Goal: Task Accomplishment & Management: Use online tool/utility

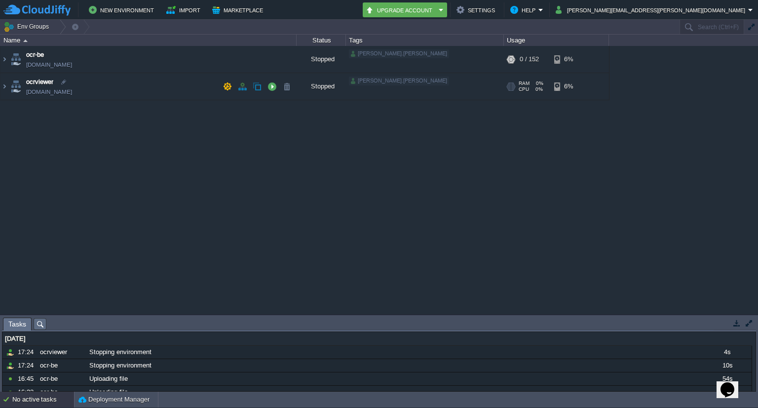
click at [117, 93] on td "ocrviewer [DOMAIN_NAME]" at bounding box center [148, 86] width 296 height 27
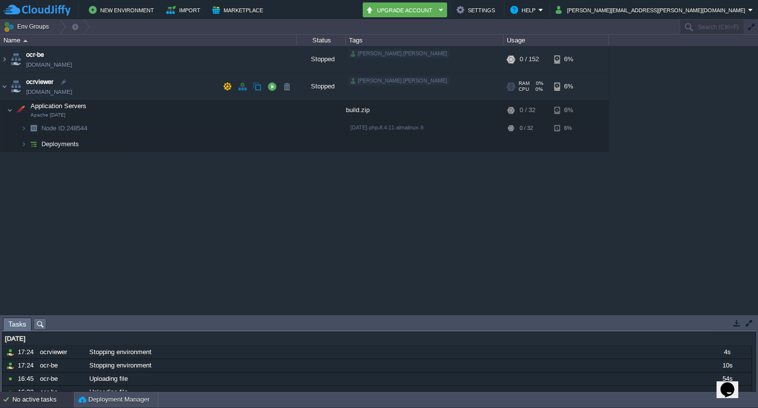
click at [85, 91] on td "ocrviewer [DOMAIN_NAME]" at bounding box center [148, 86] width 296 height 27
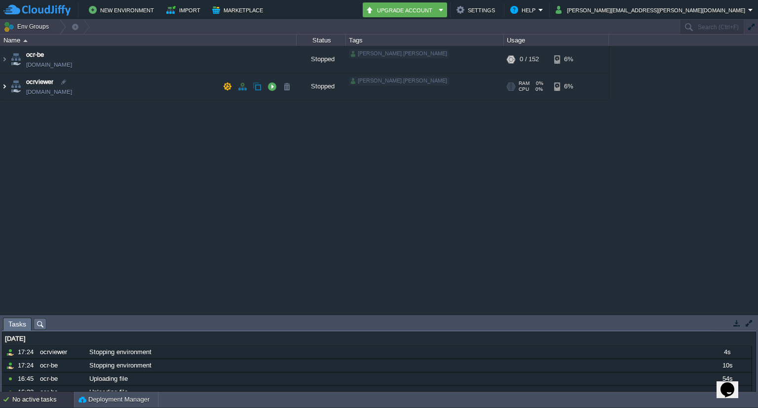
click at [6, 83] on img at bounding box center [4, 86] width 8 height 27
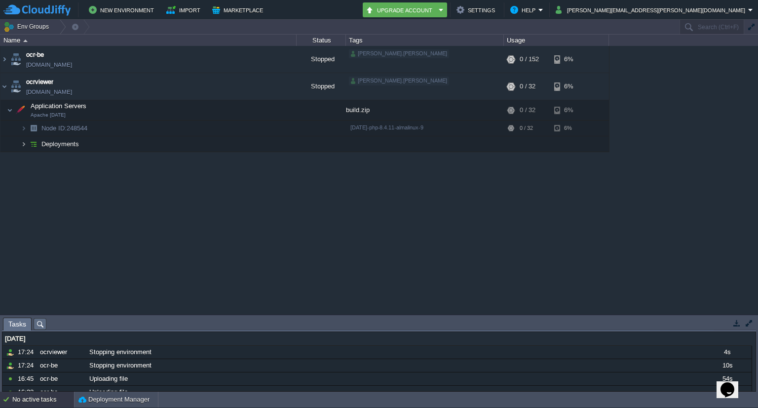
click at [22, 142] on img at bounding box center [24, 143] width 6 height 15
click at [7, 56] on img at bounding box center [4, 59] width 8 height 27
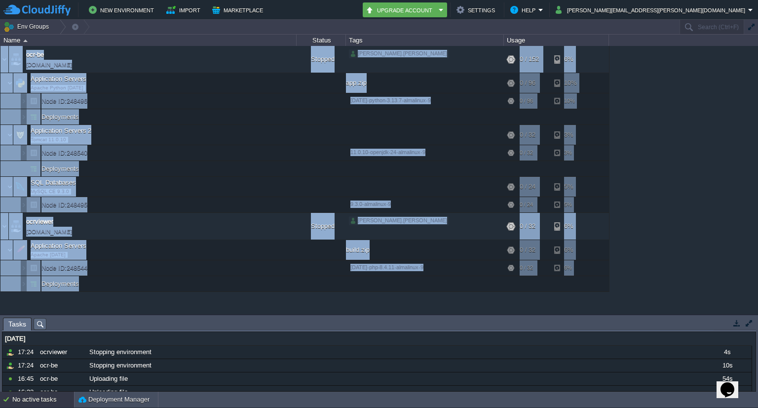
drag, startPoint x: 2, startPoint y: 293, endPoint x: 84, endPoint y: 285, distance: 82.3
click at [84, 285] on div "ocr-be [DOMAIN_NAME] Stopped [PERSON_NAME].[PERSON_NAME] + Add to Env Group RAM…" at bounding box center [379, 180] width 758 height 269
copy table "lor-ip dol-si.ametconsec.adi Elitsed doeiusm.temporin + Utl et Dol Magna ALI 2%…"
click at [223, 79] on td "Application Servers Apache Python [DATE]" at bounding box center [148, 83] width 296 height 20
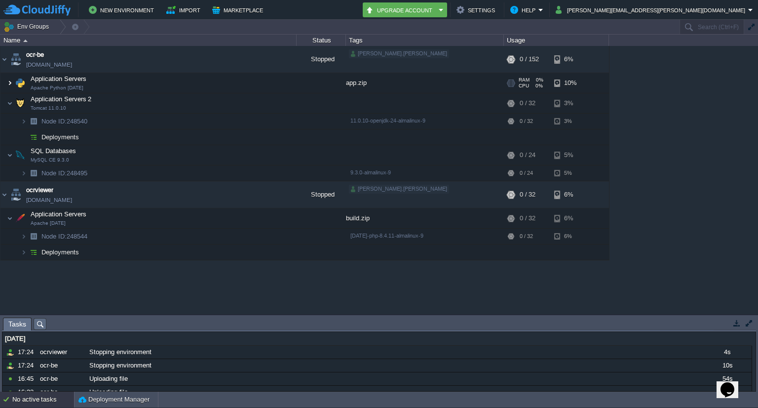
click at [11, 81] on img at bounding box center [10, 83] width 6 height 20
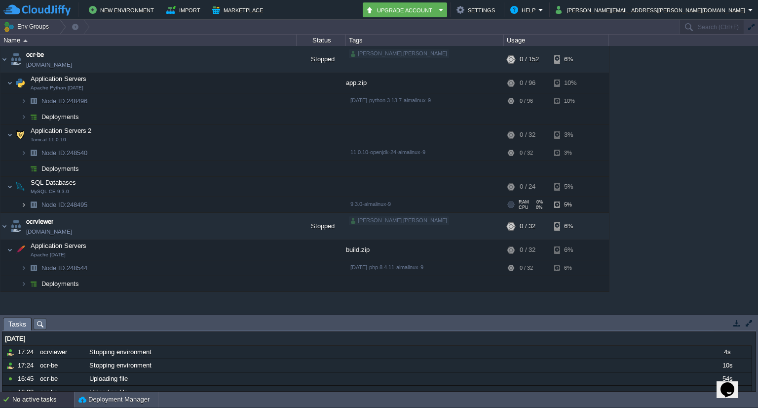
click at [23, 206] on img at bounding box center [24, 204] width 6 height 15
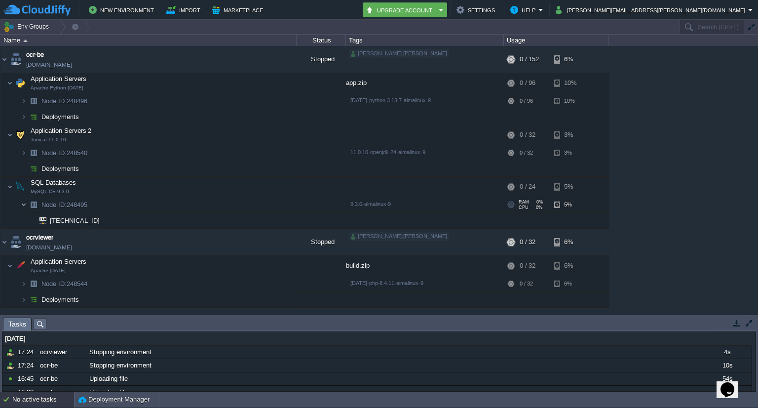
click at [24, 202] on img at bounding box center [24, 204] width 6 height 15
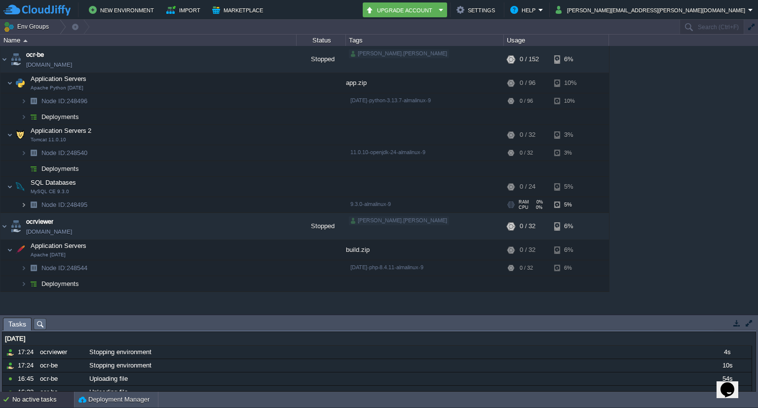
click at [24, 202] on img at bounding box center [24, 204] width 6 height 15
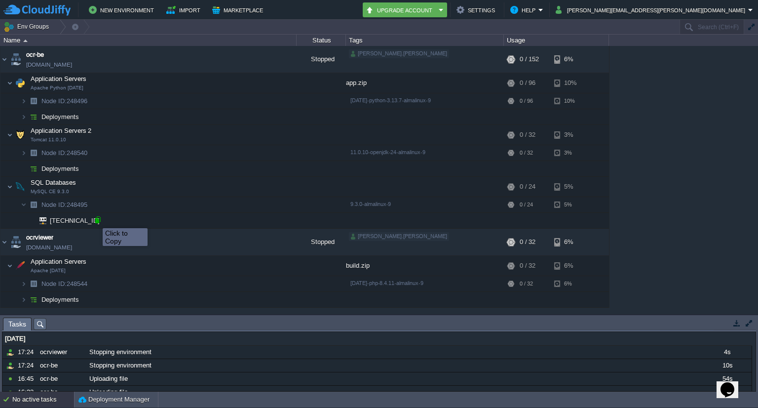
click at [95, 219] on div at bounding box center [97, 219] width 9 height 9
click at [64, 190] on span "MySQL CE 9.3.0" at bounding box center [50, 192] width 39 height 6
click at [48, 183] on span "SQL Databases" at bounding box center [54, 182] width 48 height 8
click at [324, 59] on div "Stopped" at bounding box center [321, 59] width 49 height 27
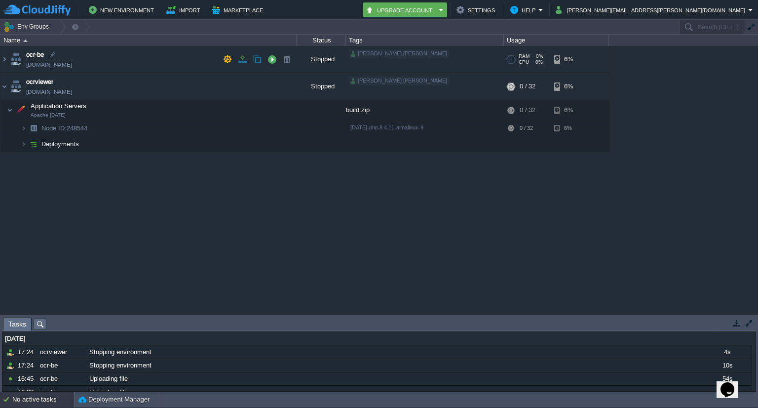
click at [324, 59] on div "Stopped" at bounding box center [321, 59] width 49 height 27
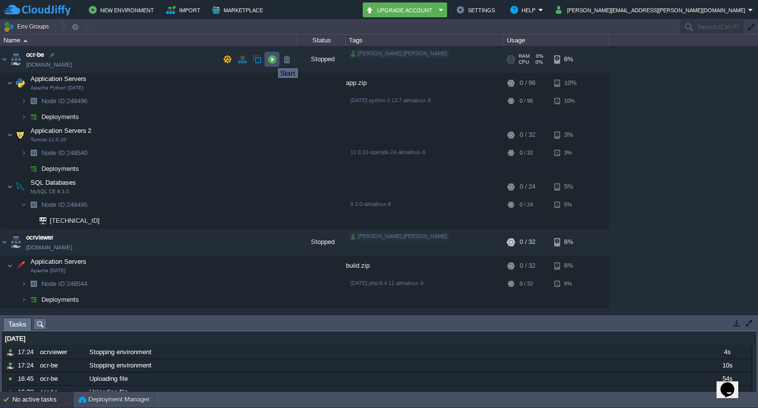
click at [271, 59] on button "button" at bounding box center [272, 59] width 9 height 9
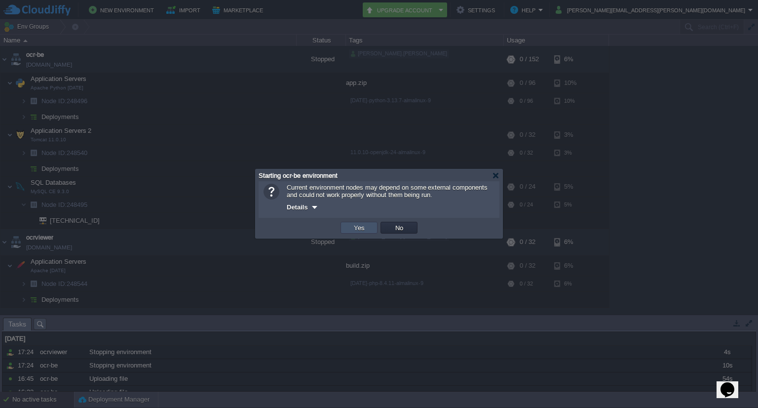
click at [355, 225] on button "Yes" at bounding box center [359, 227] width 17 height 9
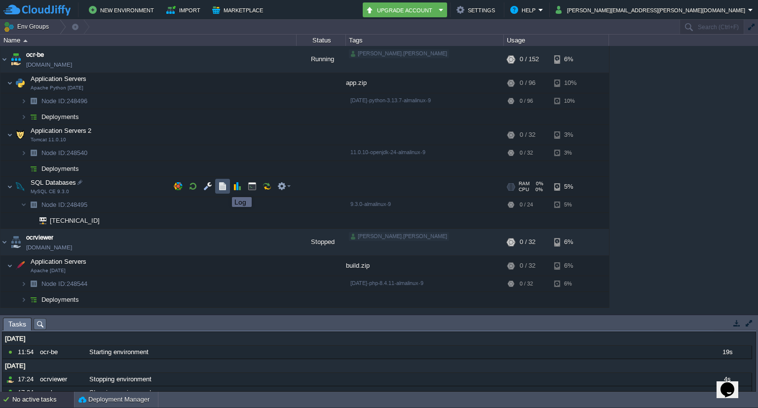
click at [225, 188] on button "button" at bounding box center [222, 186] width 9 height 9
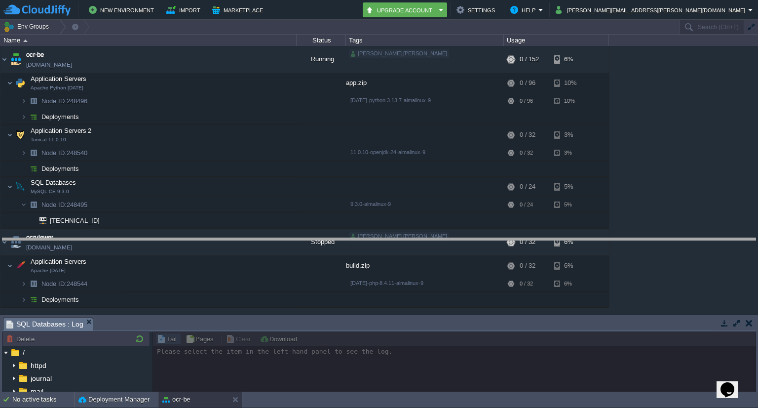
drag, startPoint x: 300, startPoint y: 318, endPoint x: 299, endPoint y: 239, distance: 79.0
click at [299, 239] on body "New Environment Import Marketplace Bonus ₹0.00 Upgrade Account Settings Help [P…" at bounding box center [379, 204] width 758 height 408
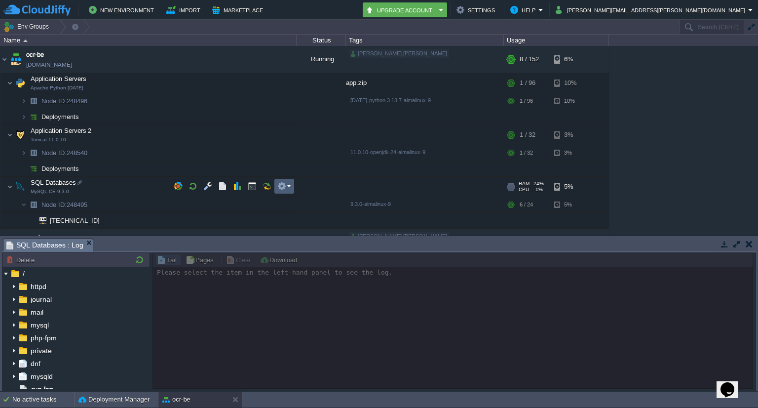
click at [286, 187] on em at bounding box center [283, 186] width 13 height 9
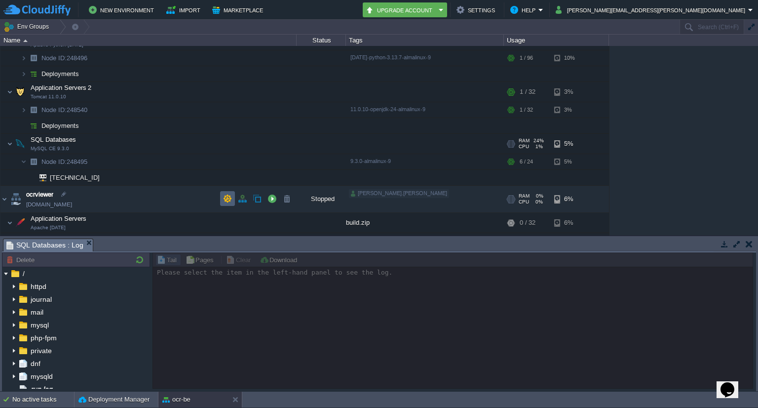
scroll to position [47, 0]
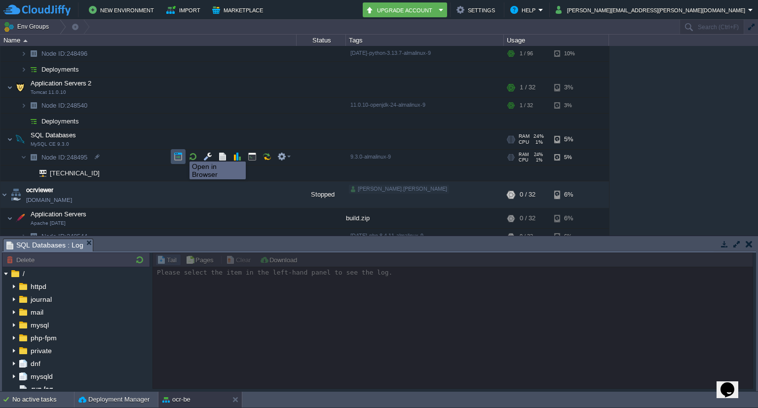
click at [176, 157] on button "button" at bounding box center [178, 156] width 9 height 9
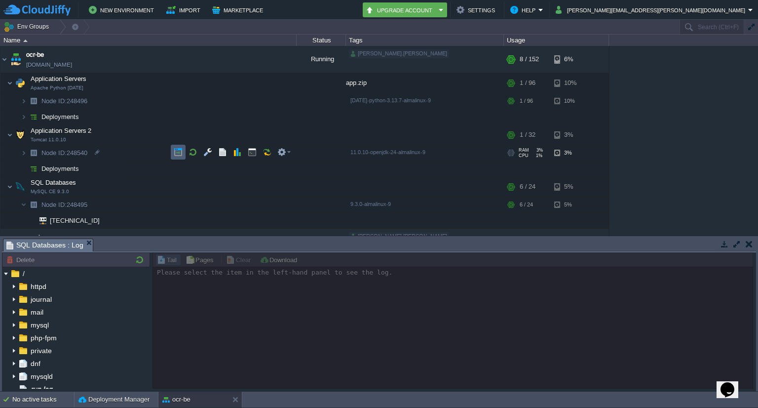
scroll to position [0, 0]
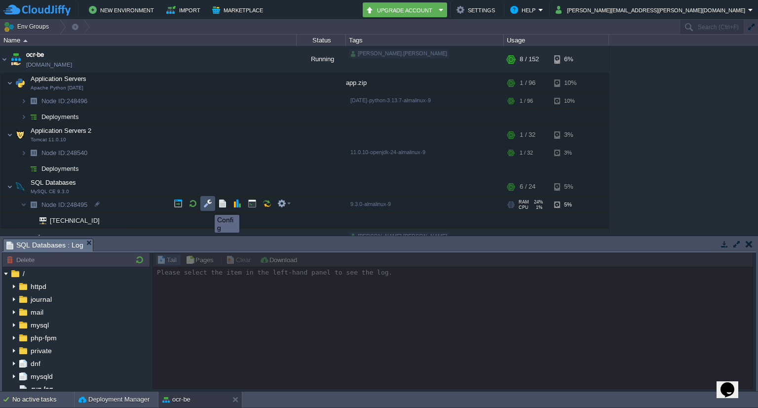
click at [206, 205] on button "button" at bounding box center [207, 203] width 9 height 9
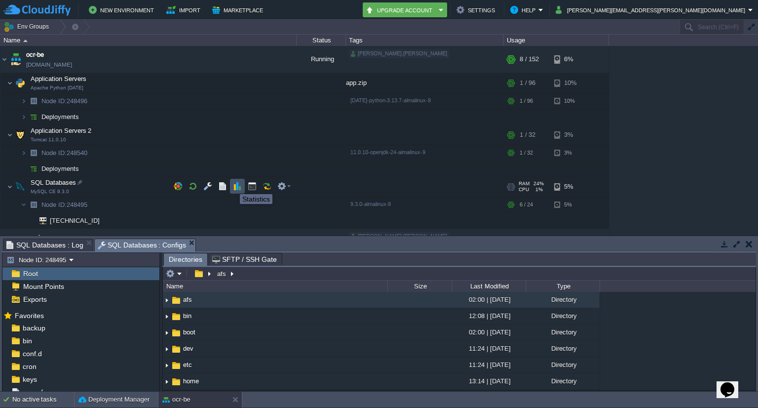
click at [235, 185] on button "button" at bounding box center [237, 186] width 9 height 9
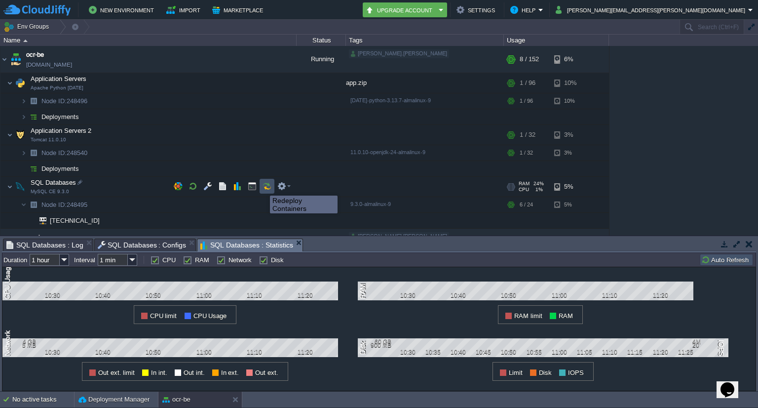
click at [267, 188] on button "button" at bounding box center [267, 186] width 9 height 9
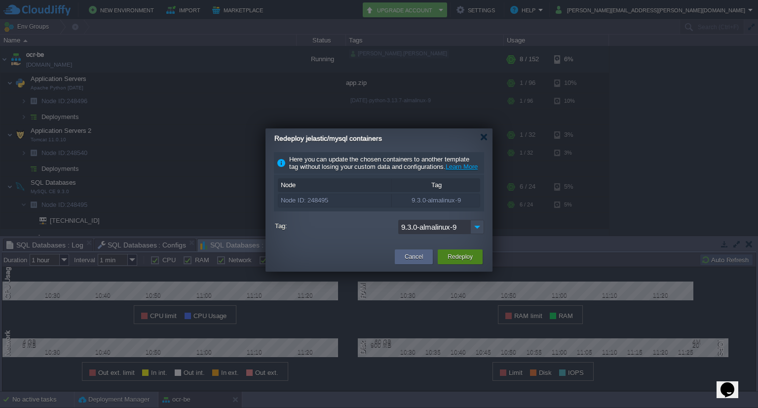
click at [470, 262] on button "Redeploy" at bounding box center [460, 257] width 25 height 10
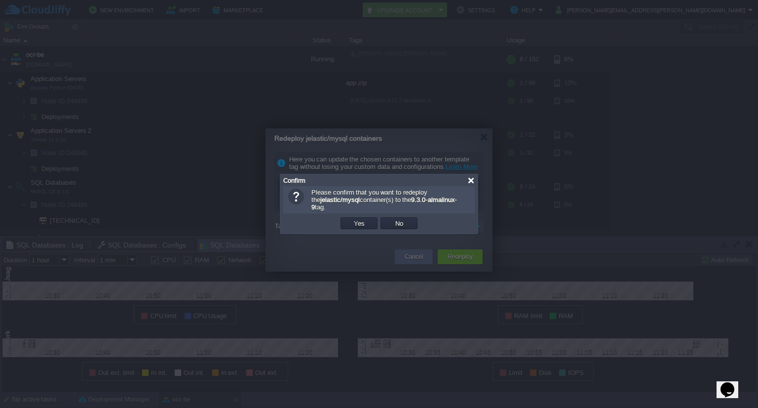
click at [471, 181] on div at bounding box center [471, 180] width 7 height 7
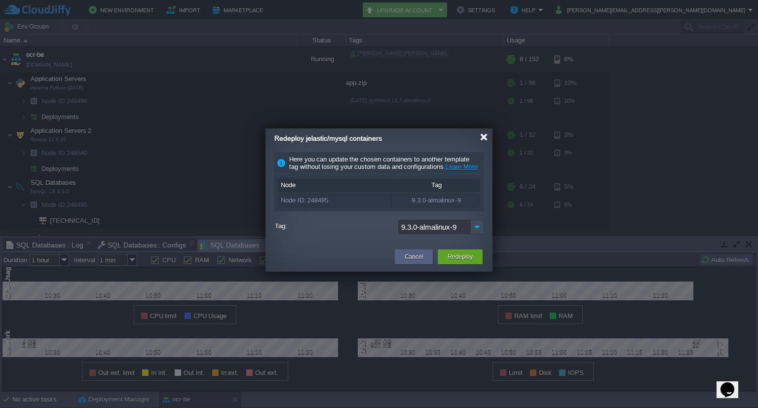
click at [484, 139] on div at bounding box center [483, 136] width 7 height 7
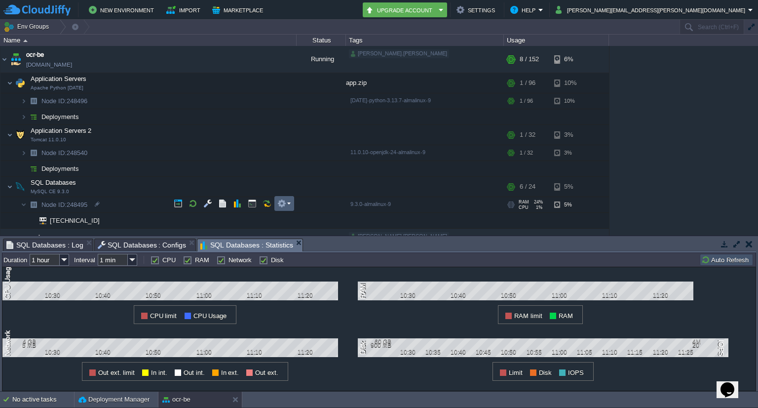
click at [288, 205] on em at bounding box center [283, 203] width 13 height 9
click at [302, 228] on span "Reset Password" at bounding box center [313, 229] width 47 height 7
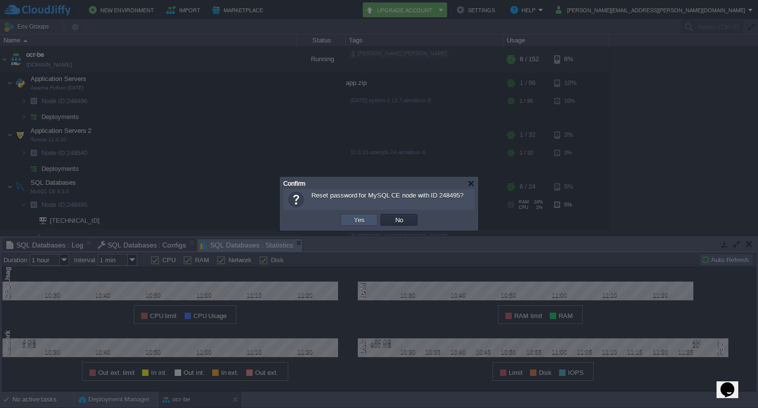
click at [352, 218] on button "Yes" at bounding box center [359, 219] width 17 height 9
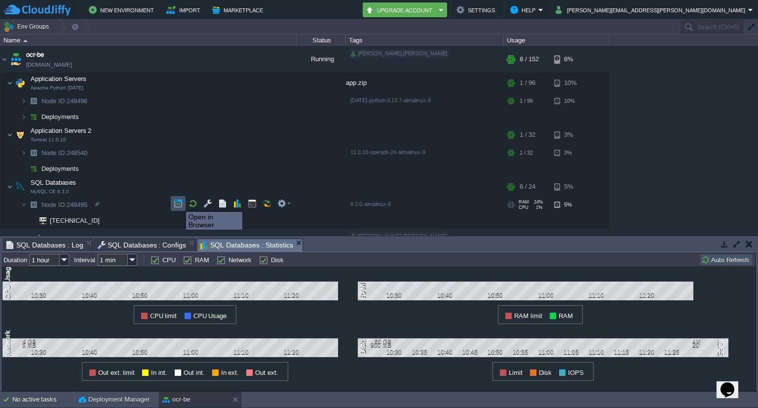
click at [179, 203] on button "button" at bounding box center [178, 203] width 9 height 9
click at [202, 204] on td at bounding box center [207, 203] width 15 height 15
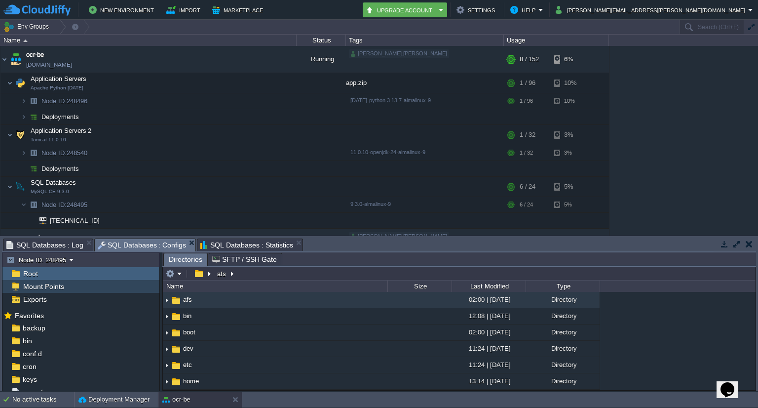
click at [46, 286] on span "Mount Points" at bounding box center [43, 286] width 44 height 9
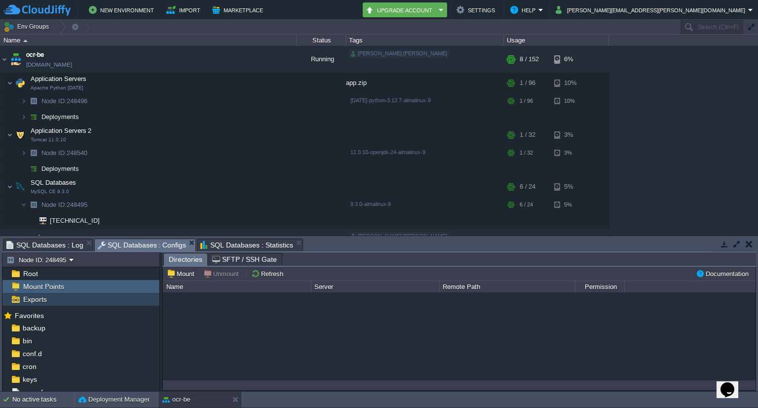
click at [28, 299] on span "Exports" at bounding box center [34, 299] width 27 height 9
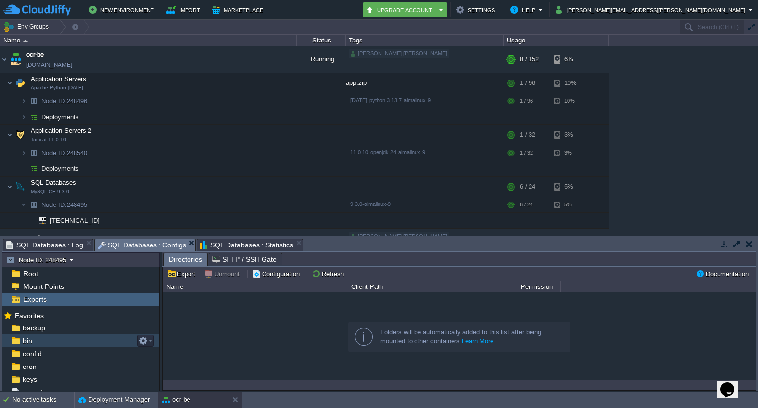
click at [33, 338] on link "bin" at bounding box center [27, 340] width 13 height 9
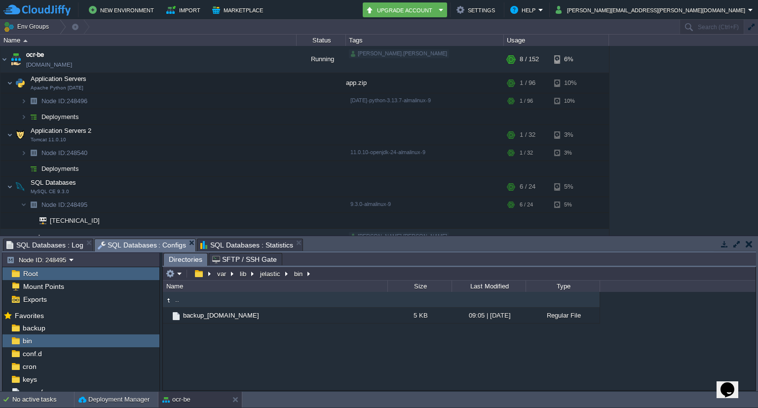
scroll to position [18, 0]
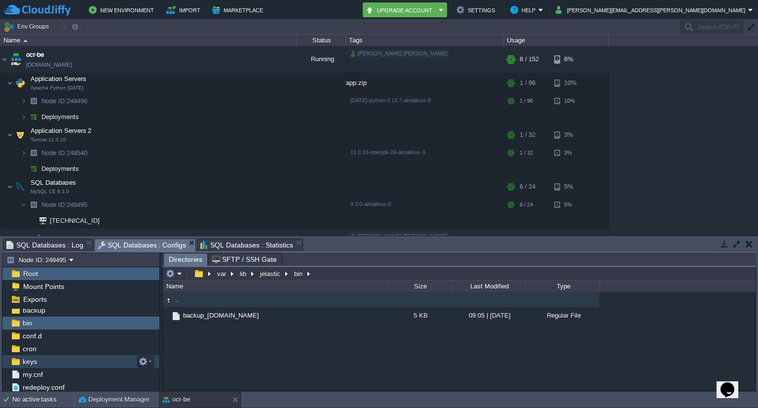
click at [37, 357] on span "keys" at bounding box center [30, 361] width 18 height 9
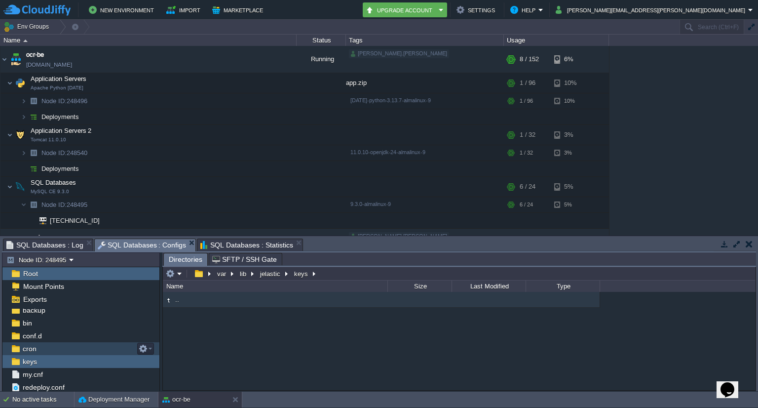
click at [42, 343] on div "cron" at bounding box center [80, 348] width 157 height 13
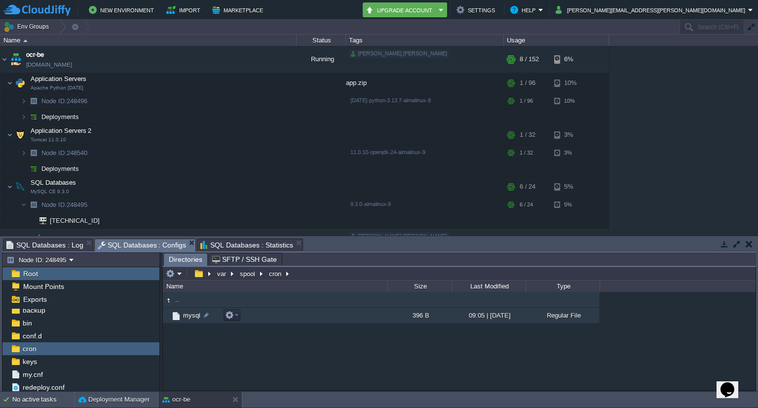
click at [185, 313] on span "mysql" at bounding box center [192, 315] width 20 height 8
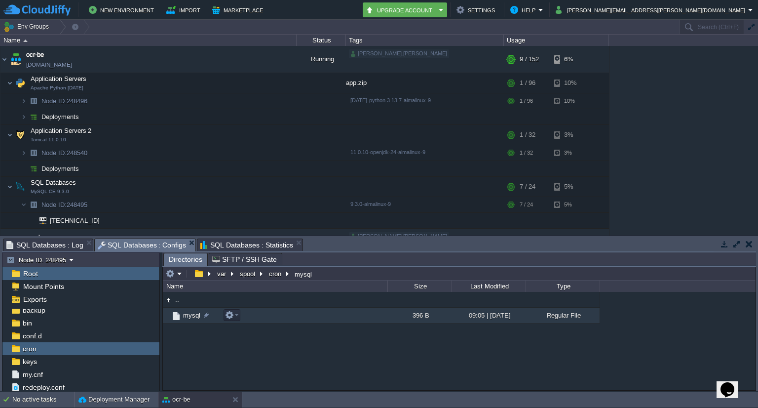
click at [177, 315] on img at bounding box center [176, 316] width 11 height 11
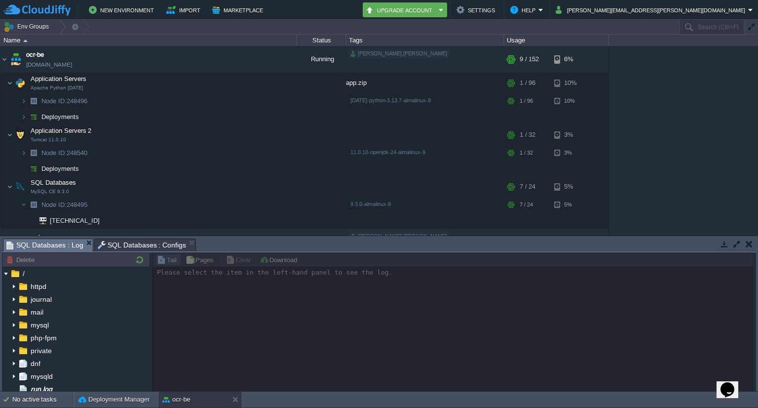
click at [50, 244] on span "SQL Databases : Log" at bounding box center [44, 245] width 77 height 12
click at [15, 324] on img at bounding box center [14, 324] width 8 height 13
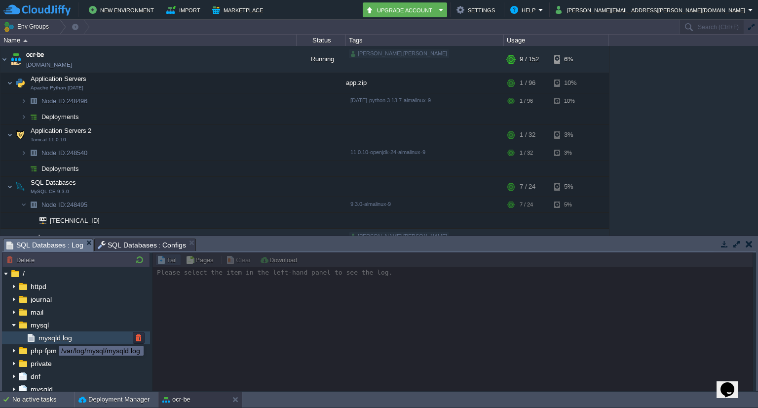
click at [51, 337] on span "mysqld.log" at bounding box center [55, 337] width 37 height 9
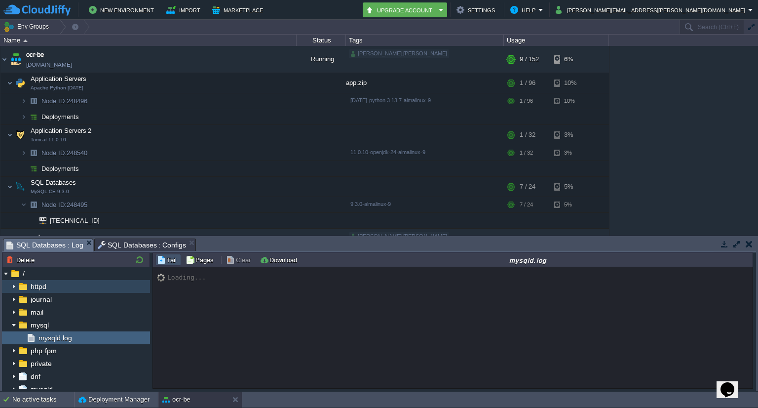
click at [16, 285] on img at bounding box center [14, 286] width 8 height 13
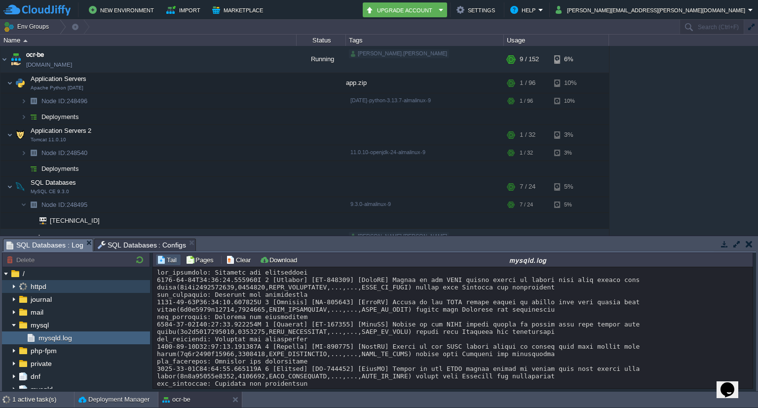
scroll to position [11060, 0]
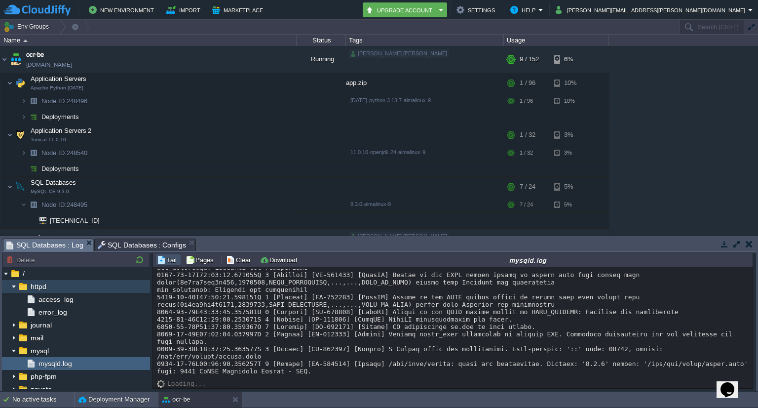
click at [13, 286] on img at bounding box center [14, 286] width 8 height 13
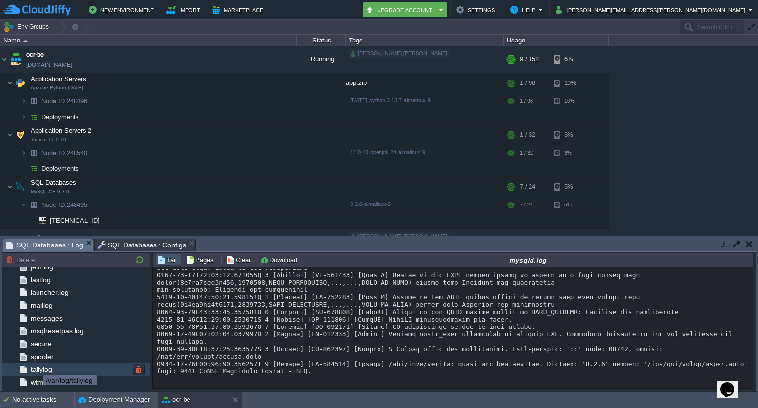
scroll to position [0, 0]
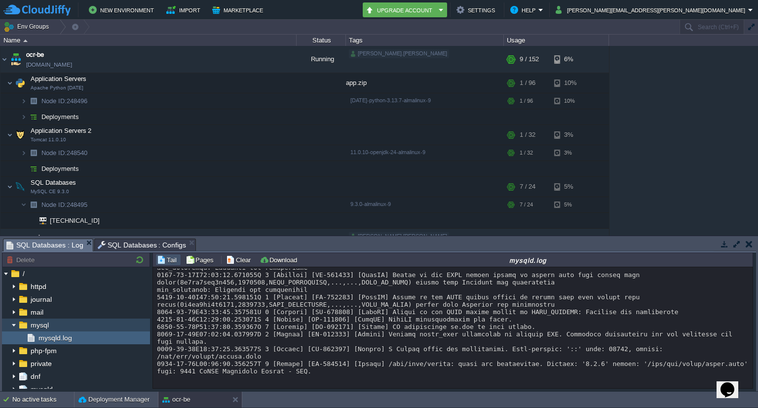
click at [13, 322] on img at bounding box center [14, 324] width 8 height 13
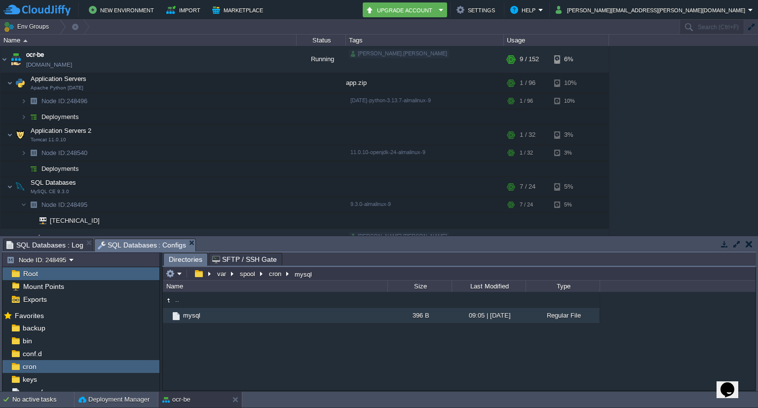
click at [135, 242] on span "SQL Databases : Configs" at bounding box center [142, 245] width 89 height 12
click at [292, 190] on td at bounding box center [284, 186] width 20 height 15
click at [69, 206] on span "Node ID: 248495" at bounding box center [64, 204] width 48 height 8
click at [290, 206] on em at bounding box center [283, 203] width 13 height 9
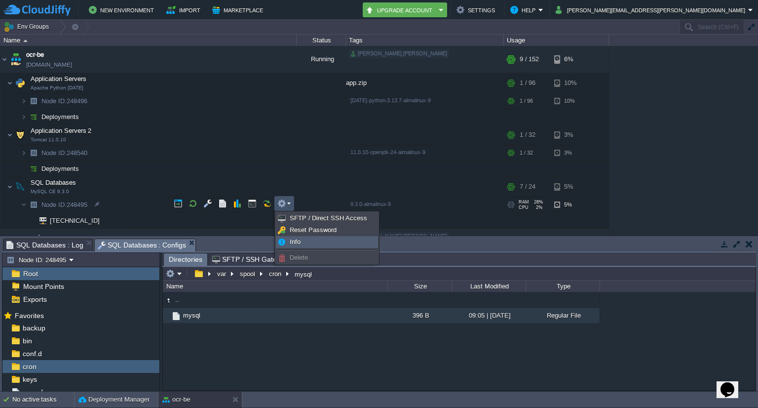
click at [298, 239] on span "Info" at bounding box center [295, 241] width 11 height 7
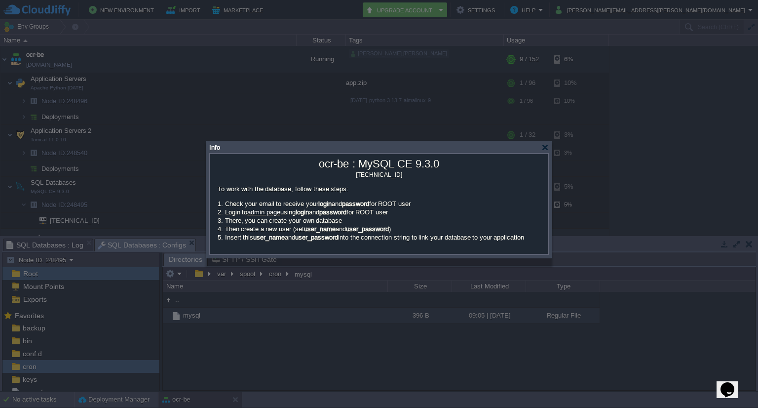
drag, startPoint x: 251, startPoint y: 247, endPoint x: 214, endPoint y: 190, distance: 67.9
click at [214, 190] on div "To work with the database, follow these steps: Check your email to receive your…" at bounding box center [379, 214] width 333 height 73
copy div "To work with the database, follow these steps: Check your email to receive your…"
click at [459, 217] on li "There, you can create your own database" at bounding box center [382, 220] width 328 height 8
click at [547, 151] on div at bounding box center [545, 147] width 7 height 7
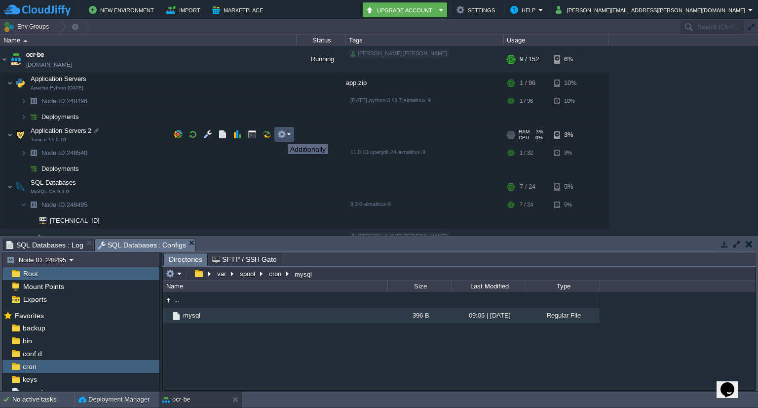
click at [280, 135] on button "button" at bounding box center [281, 134] width 9 height 9
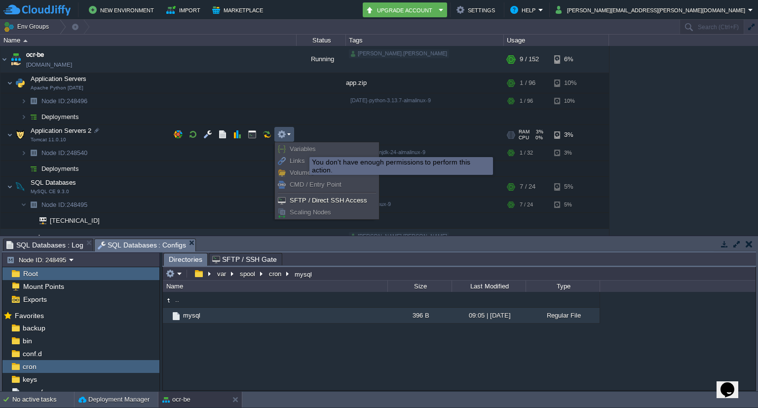
click at [302, 147] on span "Variables" at bounding box center [303, 148] width 26 height 7
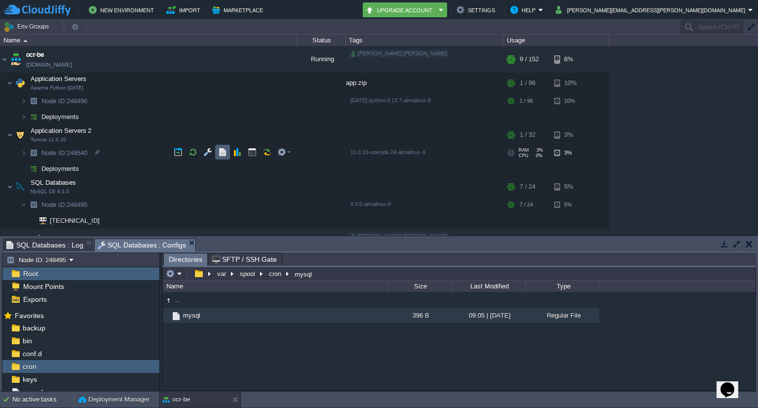
click at [229, 150] on div "ocr-be [DOMAIN_NAME] Running [PERSON_NAME].[PERSON_NAME] + Add to Env Group RAM…" at bounding box center [379, 141] width 758 height 190
click at [285, 153] on button "button" at bounding box center [281, 152] width 9 height 9
click at [200, 162] on td "Deployments" at bounding box center [148, 169] width 296 height 16
click at [289, 83] on em at bounding box center [283, 82] width 13 height 9
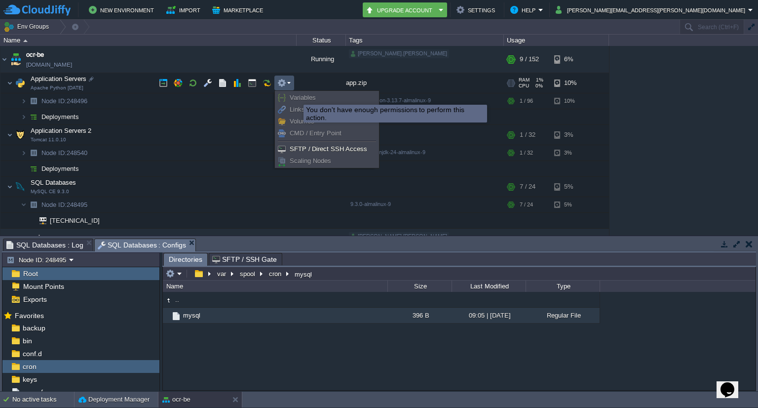
click at [296, 96] on span "Variables" at bounding box center [303, 97] width 26 height 7
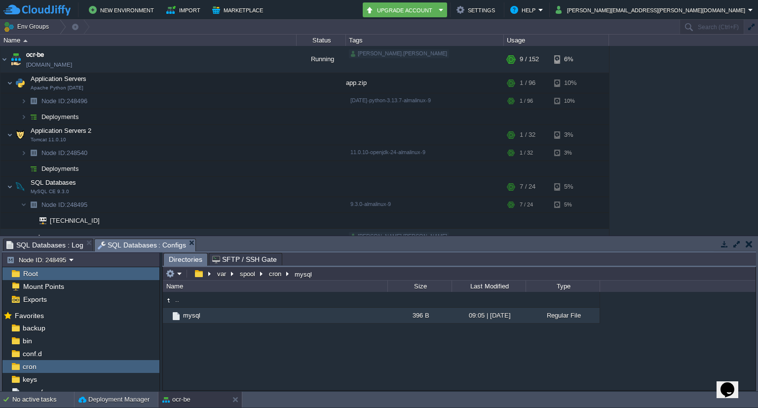
click at [662, 144] on div "ocr-be [DOMAIN_NAME] Running [PERSON_NAME].[PERSON_NAME] + Add to Env Group RAM…" at bounding box center [379, 141] width 758 height 190
click at [210, 150] on button "button" at bounding box center [207, 152] width 9 height 9
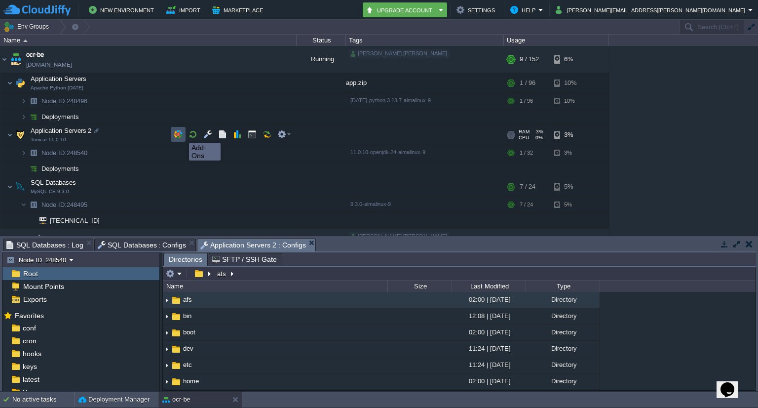
click at [182, 134] on button "button" at bounding box center [178, 134] width 9 height 9
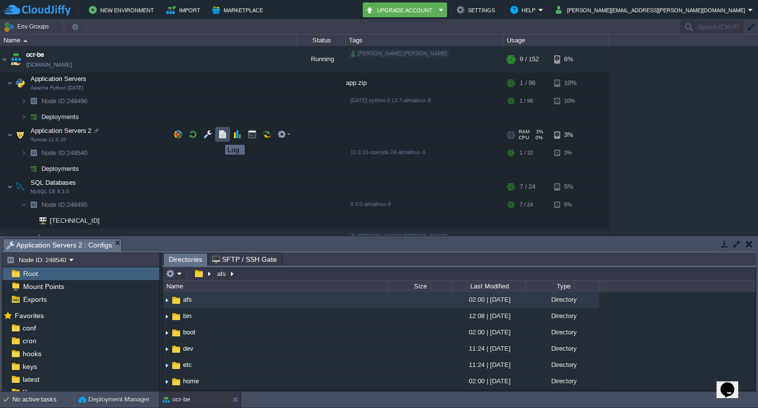
click at [219, 136] on button "button" at bounding box center [222, 134] width 9 height 9
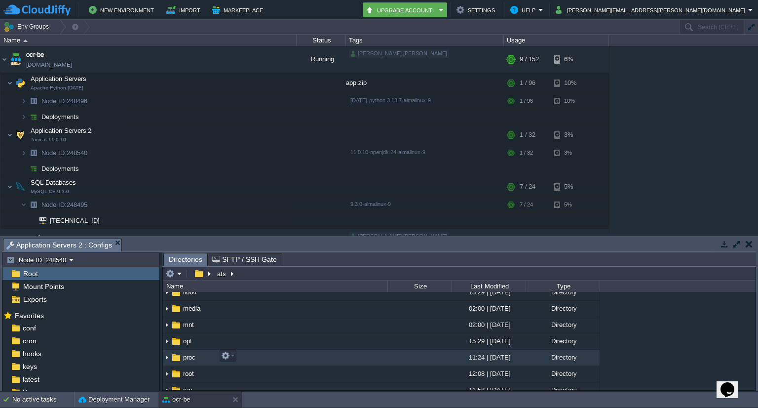
scroll to position [138, 0]
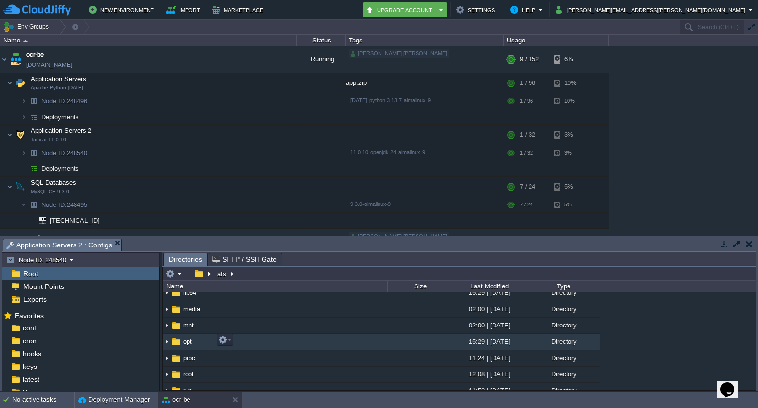
click at [174, 339] on img at bounding box center [176, 341] width 11 height 11
click at [168, 340] on img at bounding box center [167, 341] width 8 height 15
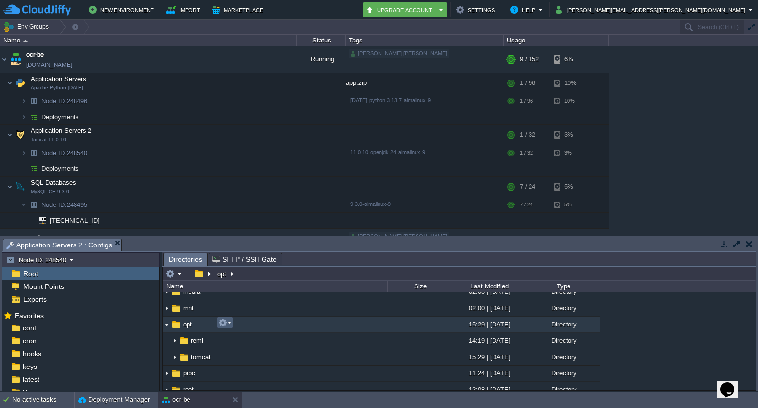
scroll to position [151, 0]
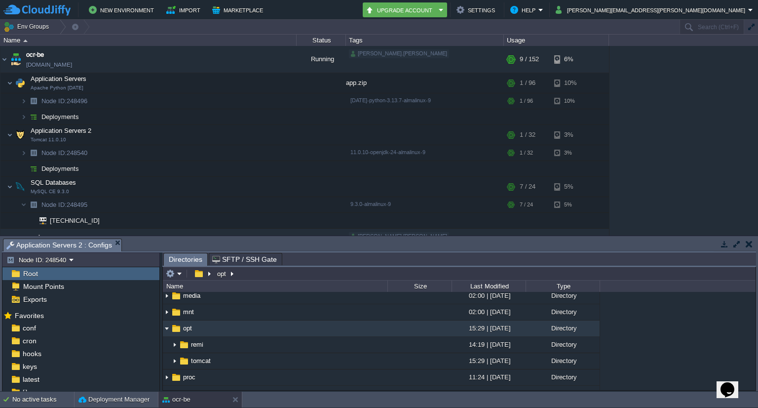
type input "/opt"
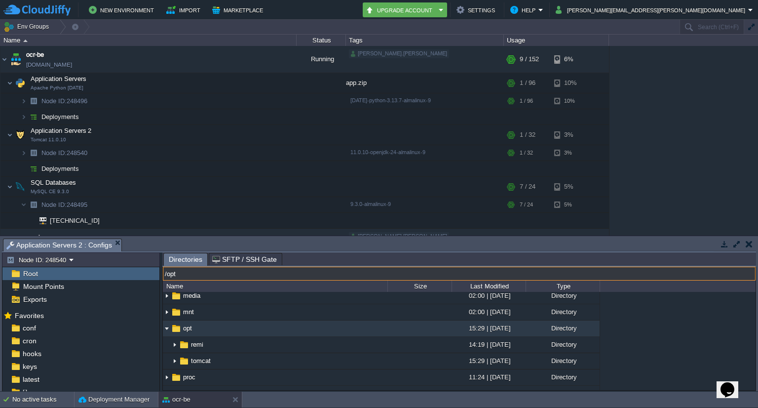
click at [269, 275] on input "/opt" at bounding box center [459, 274] width 593 height 14
type input "/opt"
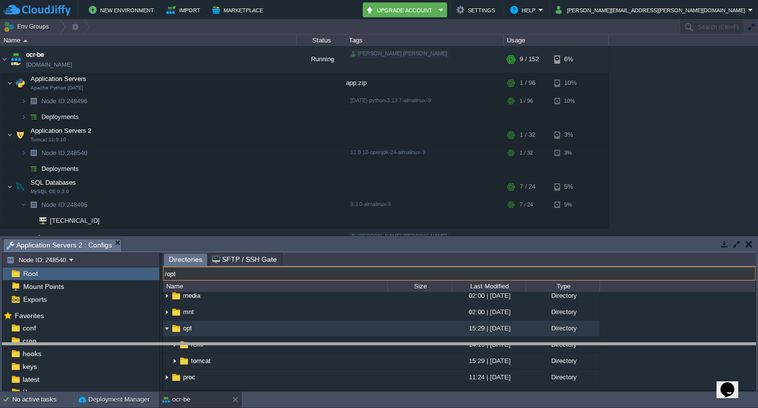
drag, startPoint x: 248, startPoint y: 243, endPoint x: 244, endPoint y: 346, distance: 102.8
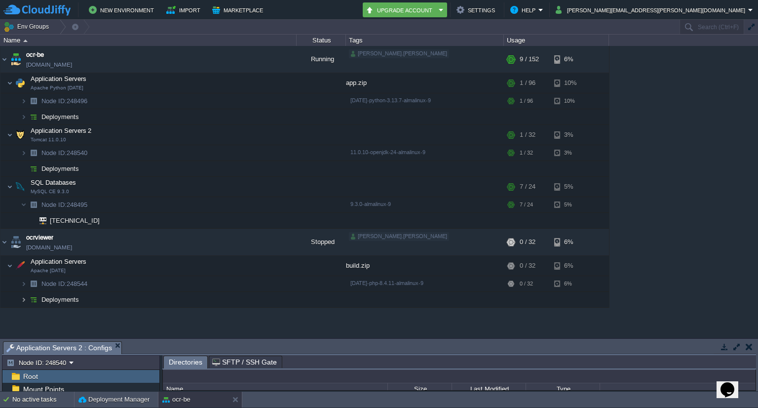
click at [24, 298] on img at bounding box center [24, 299] width 6 height 15
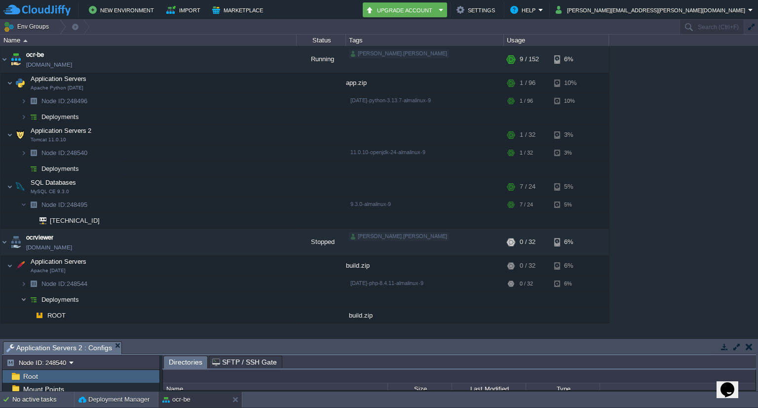
click at [23, 299] on img at bounding box center [24, 299] width 6 height 15
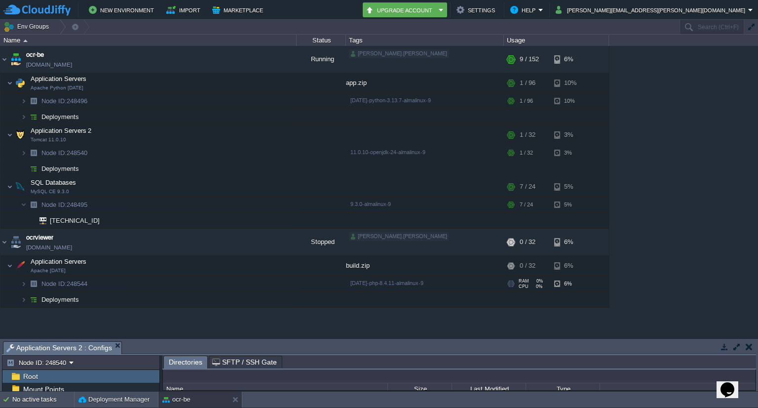
click at [27, 277] on img at bounding box center [34, 283] width 14 height 15
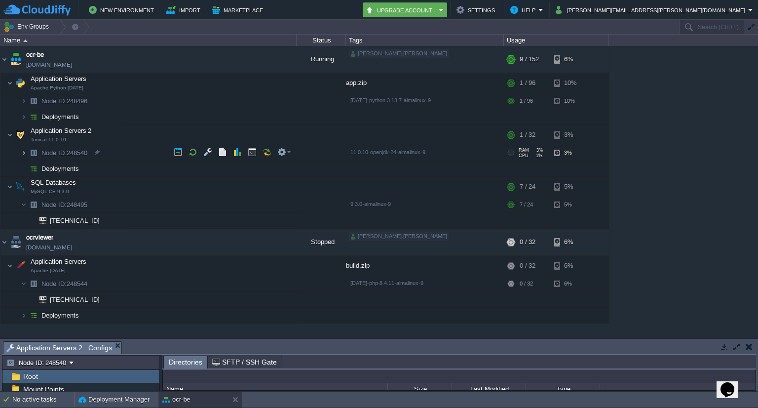
click at [23, 152] on img at bounding box center [24, 152] width 6 height 15
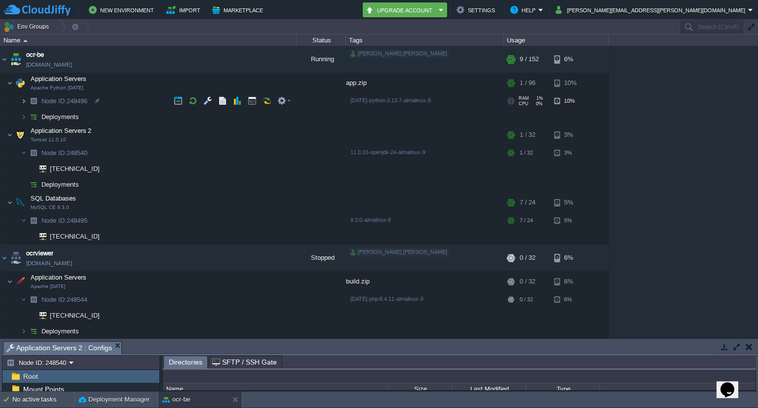
click at [24, 98] on img at bounding box center [24, 100] width 6 height 15
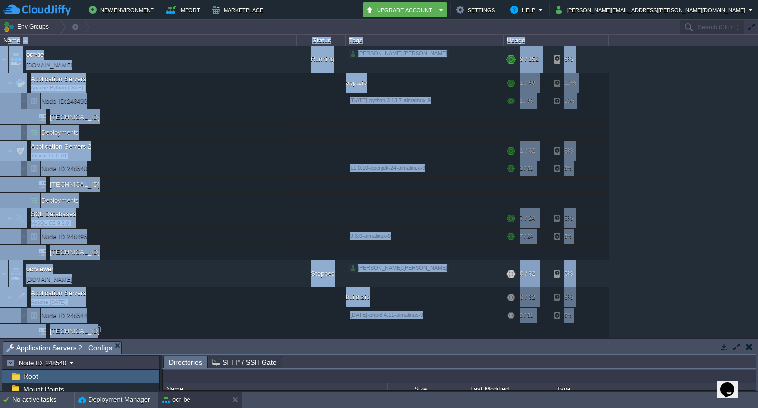
scroll to position [15, 0]
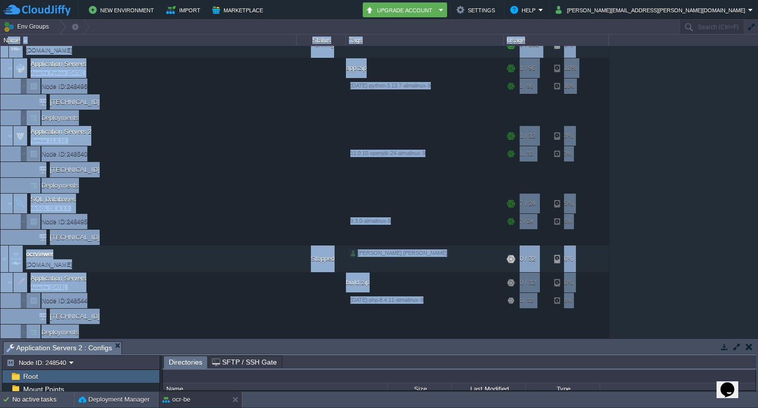
drag, startPoint x: 5, startPoint y: 45, endPoint x: 115, endPoint y: 335, distance: 309.7
click at [115, 335] on div "Name Status Tags Usage ocr-be [DOMAIN_NAME] Running [PERSON_NAME].[PERSON_NAME]…" at bounding box center [379, 187] width 758 height 304
copy div "lor Ipsumd Sita Conse adi-el sed-do.eiusmodtem.inc Utlabor etdolor.magnaali + E…"
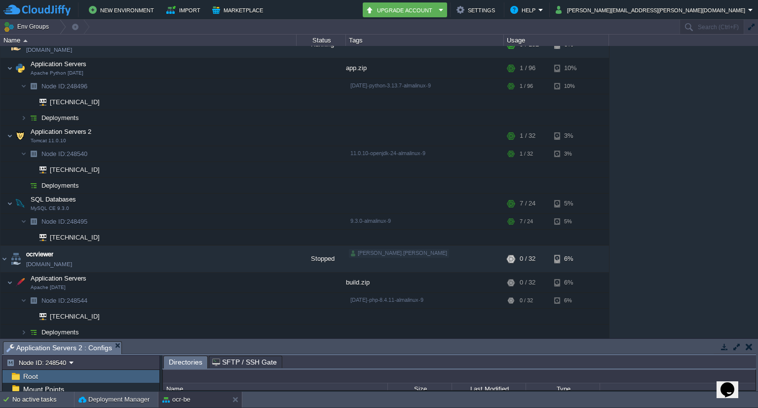
click at [708, 162] on div "ocr-be [DOMAIN_NAME] Running [PERSON_NAME].[PERSON_NAME] + Add to Env Group RAM…" at bounding box center [379, 192] width 758 height 292
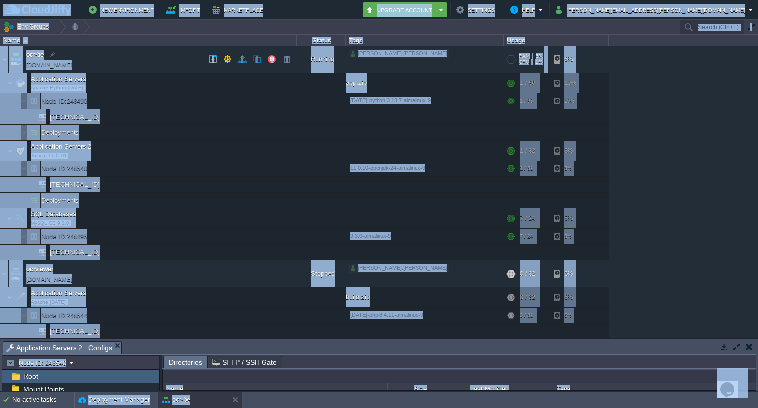
copy body "Lor Ipsumdolors Ametco Adipiscinge Seddo ₹8.62 Eiusmod Tempori Utlabore Etdo ma…"
click at [719, 202] on div "ocr-be [DOMAIN_NAME] Running [PERSON_NAME].[PERSON_NAME] + Add to Env Group RAM…" at bounding box center [379, 192] width 758 height 292
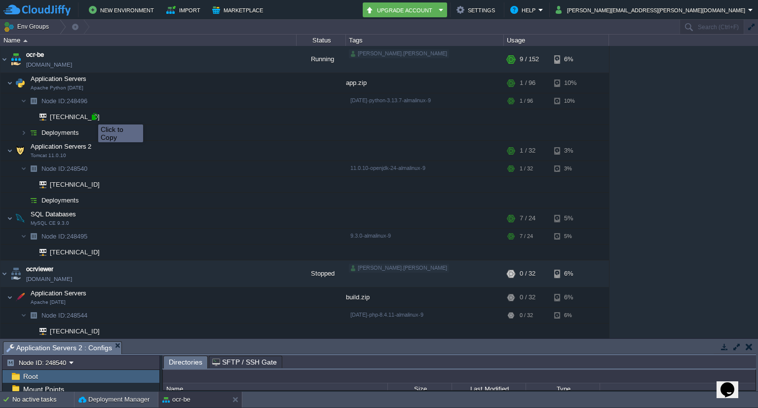
click at [93, 117] on div at bounding box center [94, 116] width 9 height 9
type input "[TECHNICAL_ID]"
click at [654, 205] on div "ocr-be [DOMAIN_NAME] Running [PERSON_NAME].[PERSON_NAME] + Add to Env Group RAM…" at bounding box center [379, 192] width 758 height 292
click at [373, 297] on div "build.zip" at bounding box center [425, 297] width 158 height 20
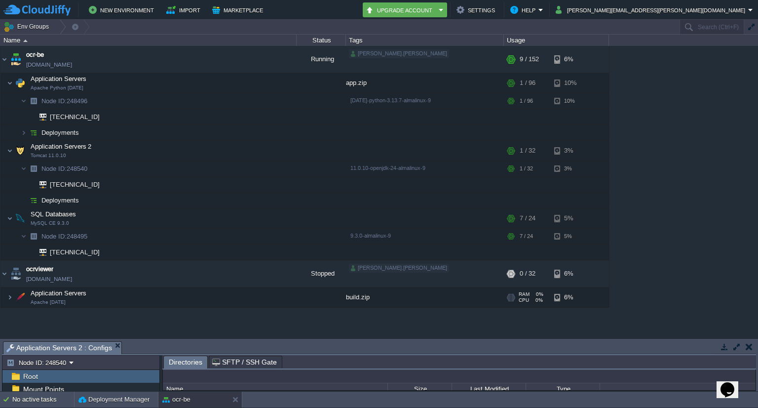
click at [362, 297] on div "build.zip" at bounding box center [425, 297] width 158 height 20
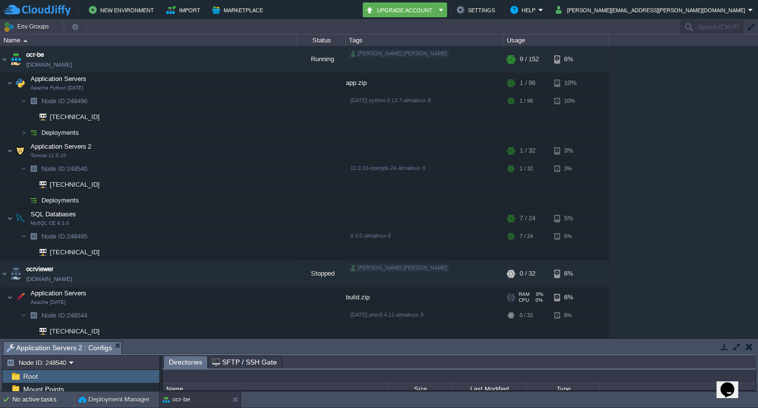
click at [363, 297] on div "build.zip" at bounding box center [425, 297] width 158 height 20
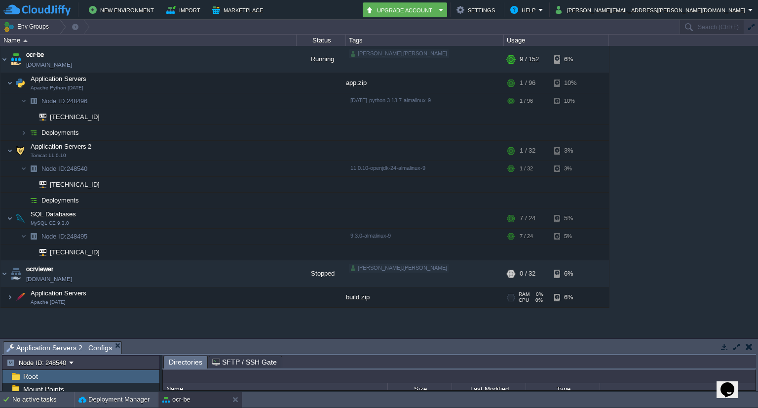
click at [363, 297] on div "build.zip" at bounding box center [425, 297] width 158 height 20
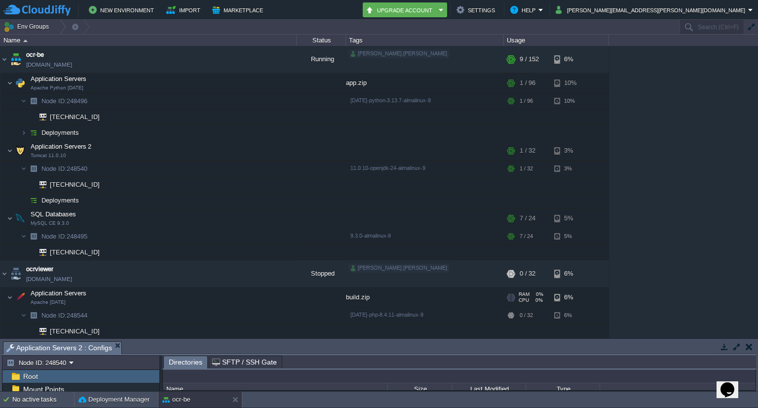
click at [363, 297] on div "build.zip" at bounding box center [425, 297] width 158 height 20
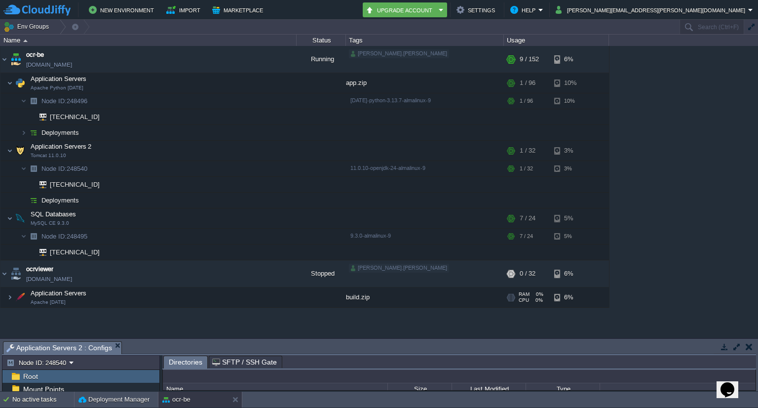
click at [363, 297] on div "build.zip" at bounding box center [425, 297] width 158 height 20
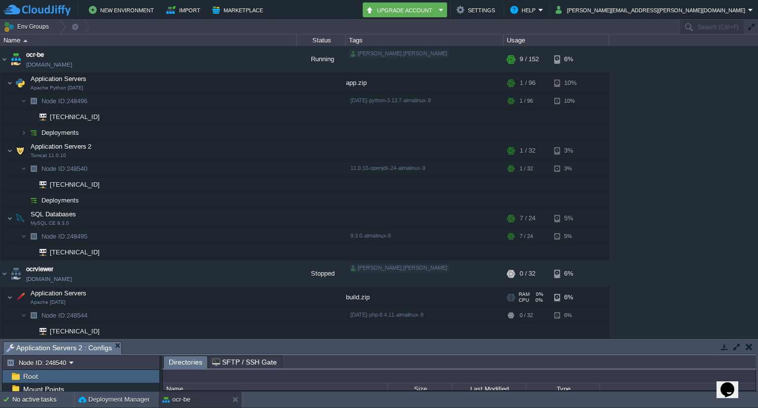
click at [65, 290] on span "Application Servers" at bounding box center [59, 293] width 58 height 8
click at [222, 278] on td at bounding box center [227, 272] width 15 height 15
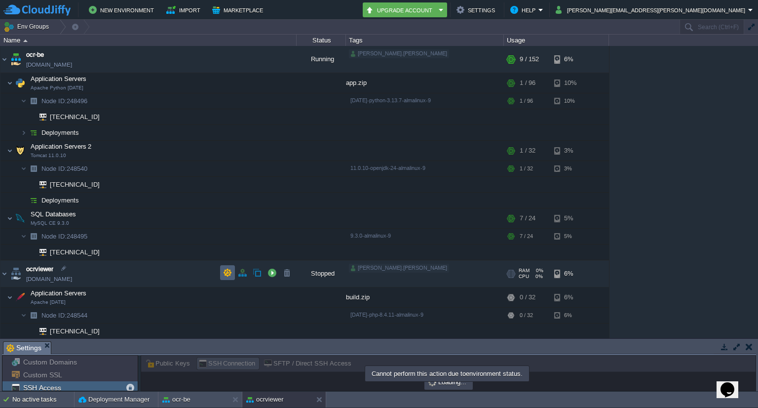
scroll to position [2, 0]
click at [272, 275] on button "button" at bounding box center [272, 272] width 9 height 9
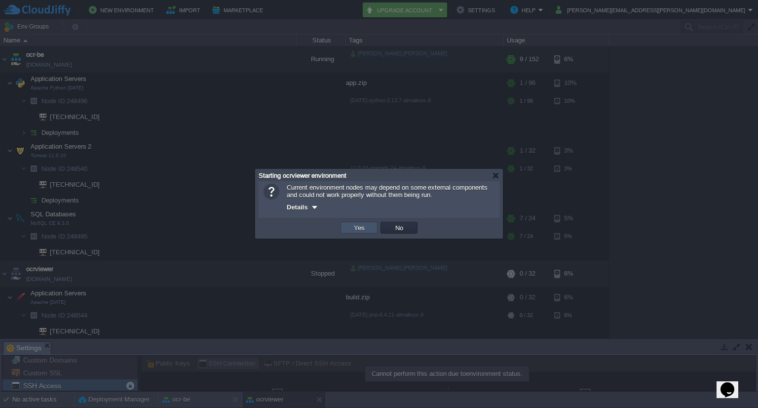
click at [357, 226] on button "Yes" at bounding box center [359, 227] width 17 height 9
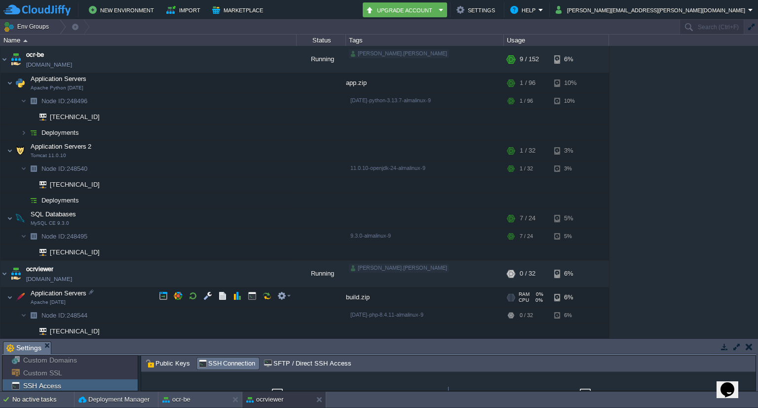
click at [356, 295] on div "build.zip" at bounding box center [425, 297] width 158 height 20
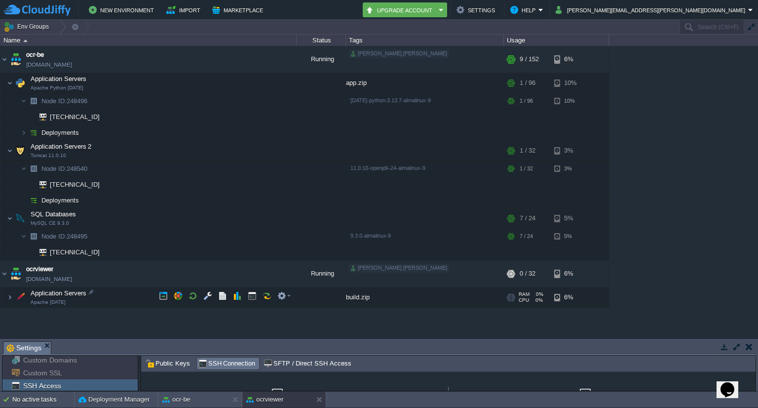
click at [356, 295] on div "build.zip" at bounding box center [425, 297] width 158 height 20
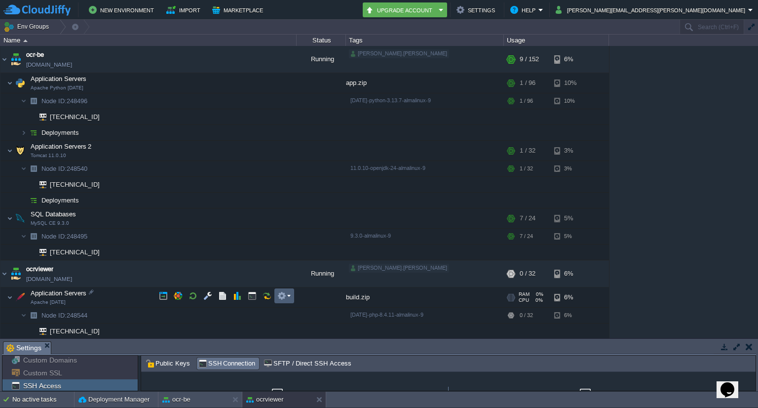
click at [292, 295] on td at bounding box center [284, 295] width 20 height 15
click at [666, 307] on div "ocr-be [DOMAIN_NAME] Running [PERSON_NAME].[PERSON_NAME] + Add to Env Group RAM…" at bounding box center [379, 192] width 758 height 292
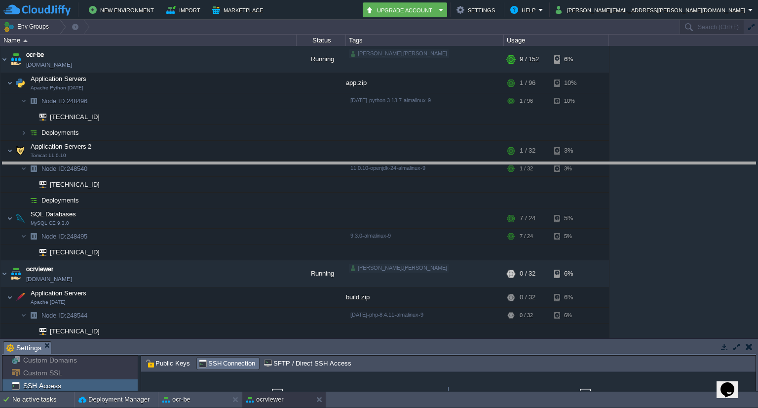
drag, startPoint x: 478, startPoint y: 350, endPoint x: 453, endPoint y: 170, distance: 181.4
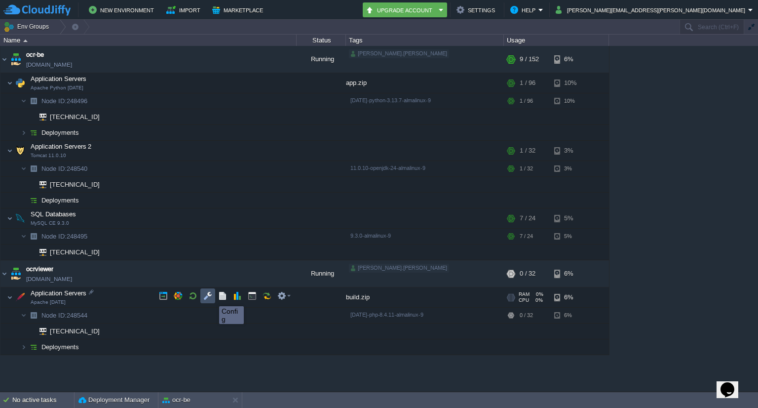
click at [211, 297] on button "button" at bounding box center [207, 295] width 9 height 9
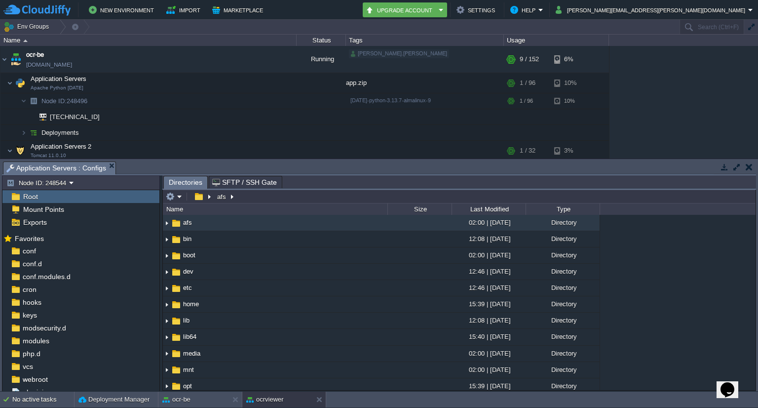
type input "/afs"
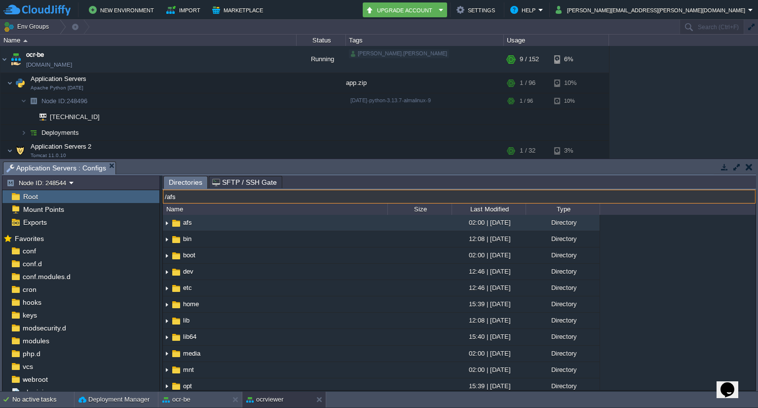
click at [250, 196] on input "/afs" at bounding box center [459, 197] width 593 height 14
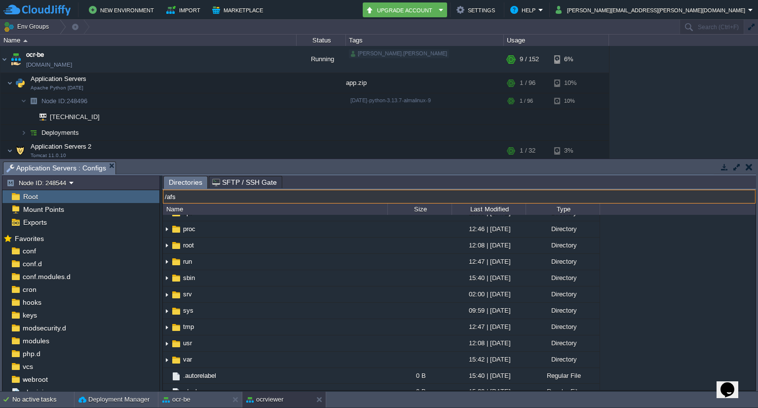
scroll to position [289, 0]
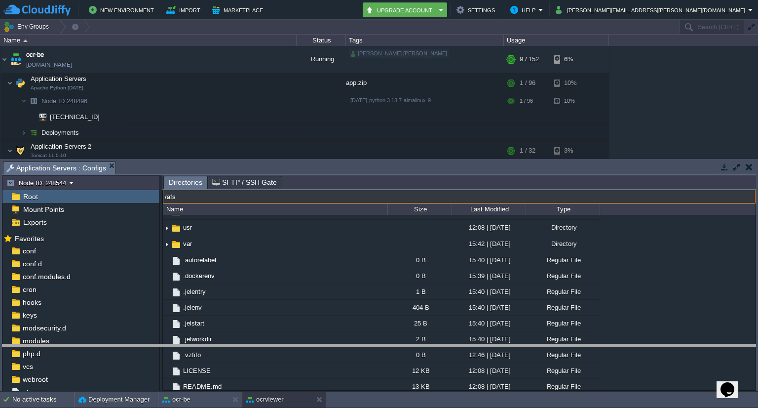
drag, startPoint x: 347, startPoint y: 166, endPoint x: 330, endPoint y: 349, distance: 183.5
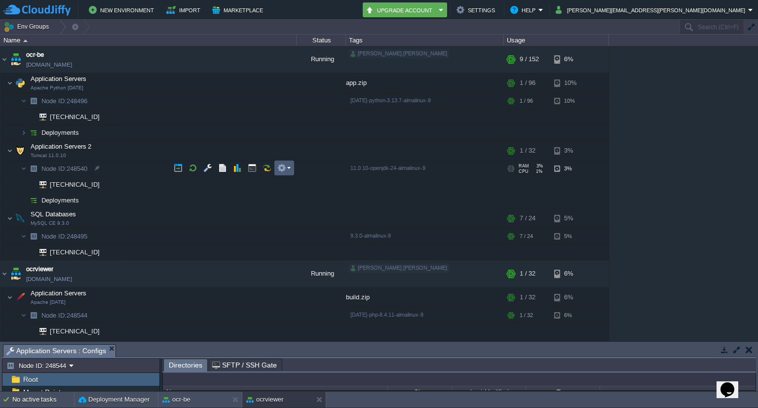
click at [287, 168] on em at bounding box center [283, 167] width 13 height 9
click at [360, 295] on div "build.zip" at bounding box center [425, 297] width 158 height 20
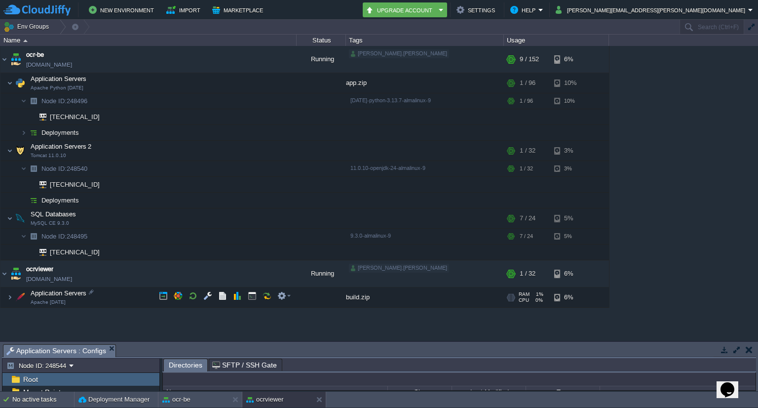
click at [360, 295] on div "build.zip" at bounding box center [425, 297] width 158 height 20
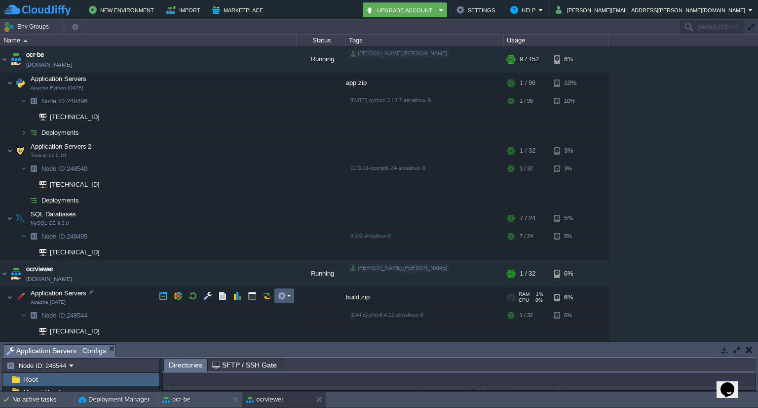
click at [286, 298] on em at bounding box center [283, 295] width 13 height 9
click at [314, 294] on div at bounding box center [321, 297] width 49 height 20
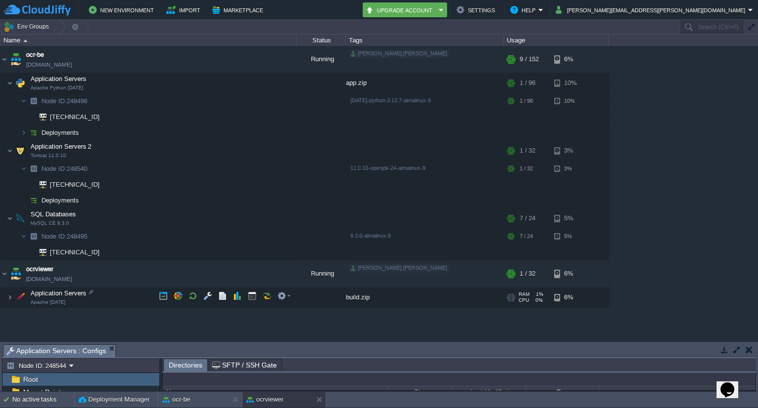
click at [303, 296] on div at bounding box center [321, 297] width 49 height 20
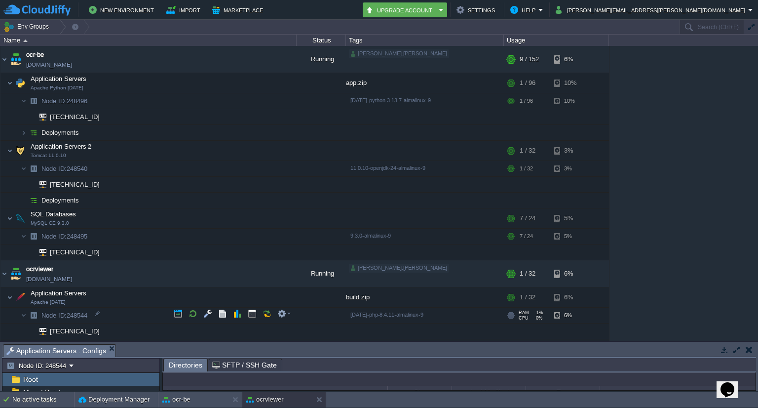
click at [27, 312] on img at bounding box center [34, 315] width 14 height 15
click at [256, 332] on button "button" at bounding box center [257, 329] width 9 height 9
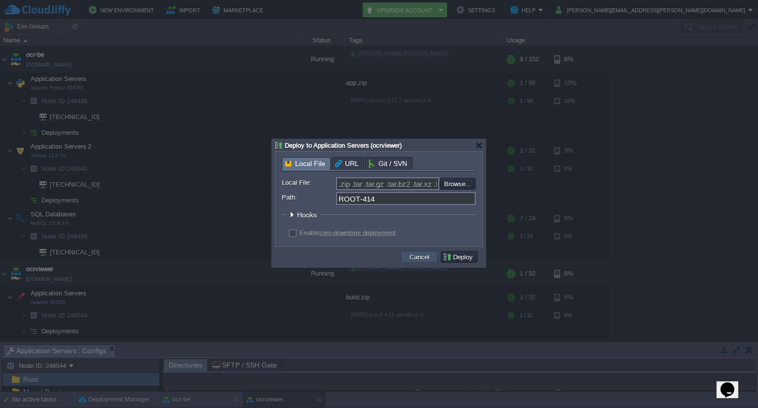
click at [418, 255] on button "Cancel" at bounding box center [420, 256] width 26 height 9
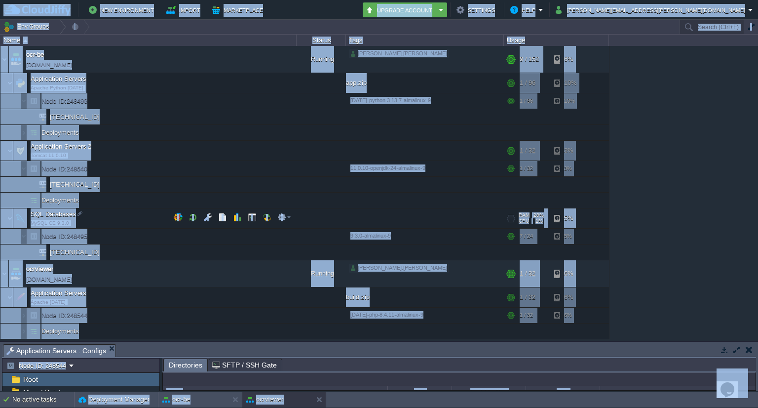
copy body "Lor Ipsumdolors Ametco Adipiscinge Seddo ₹2.98 Eiusmod Tempori Utlabore Etdo ma…"
